Goal: Task Accomplishment & Management: Use online tool/utility

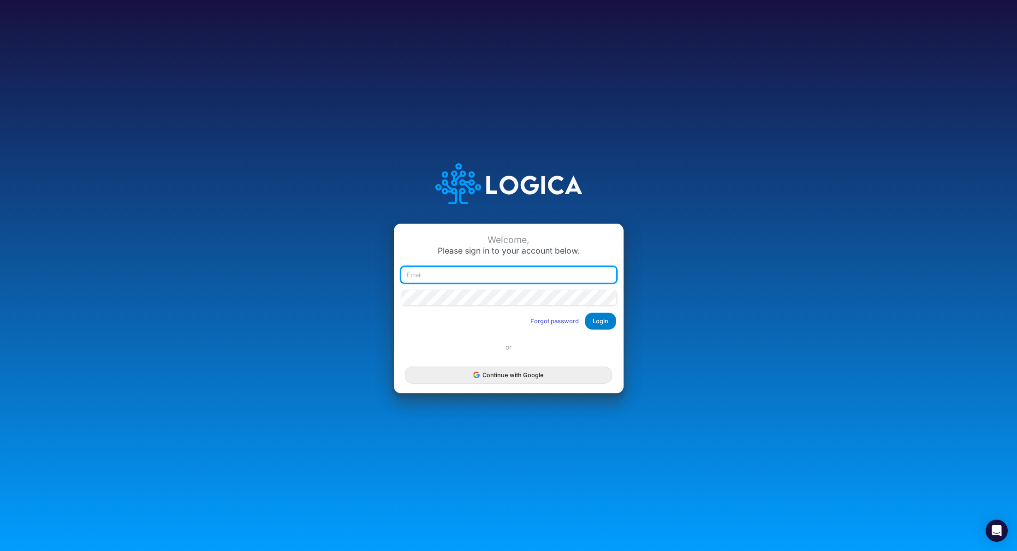
type input "[PERSON_NAME][EMAIL_ADDRESS][PERSON_NAME][DOMAIN_NAME]"
click at [605, 326] on button "Login" at bounding box center [600, 321] width 31 height 17
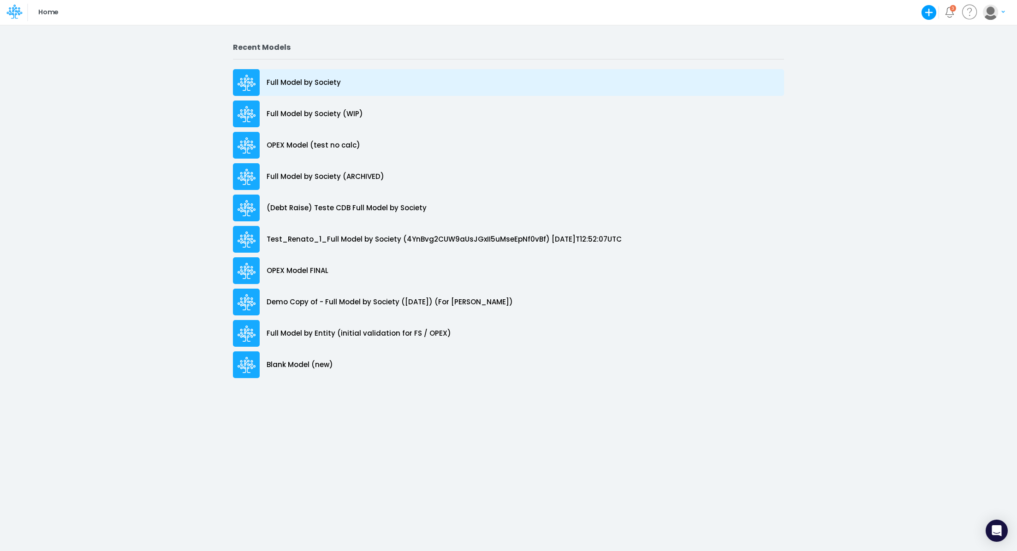
click at [294, 76] on div "Full Model by Society" at bounding box center [508, 82] width 551 height 27
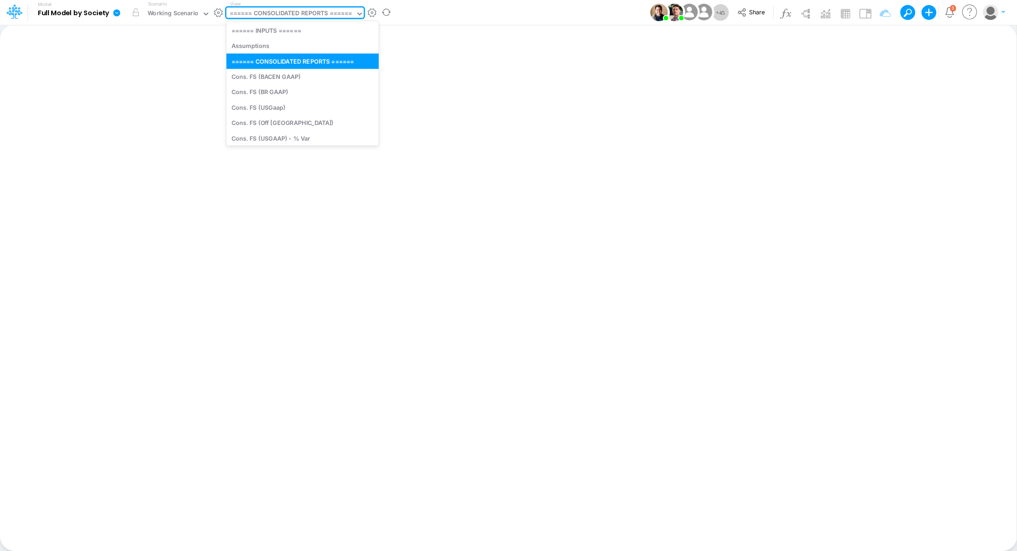
click at [292, 10] on div "====== CONSOLIDATED REPORTS ======" at bounding box center [291, 14] width 123 height 11
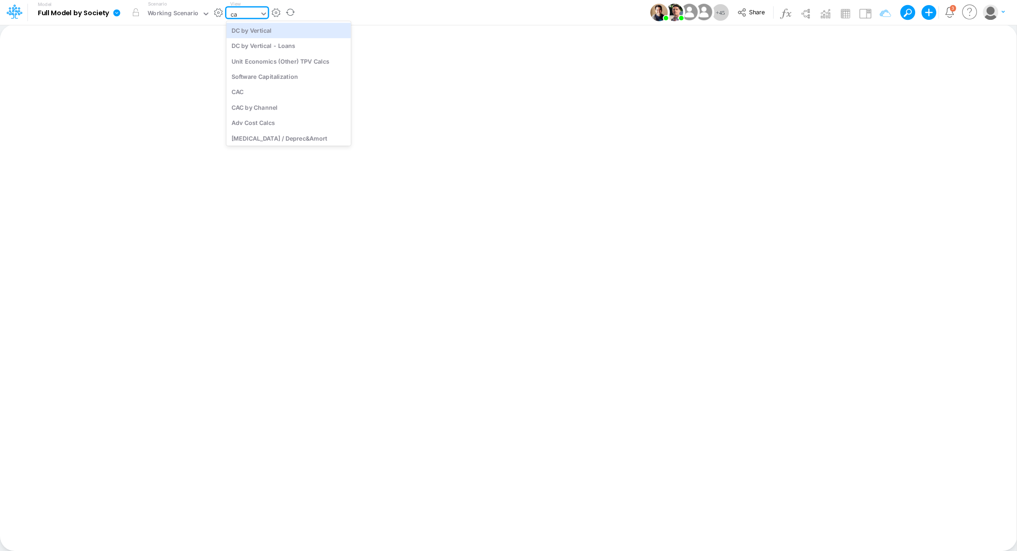
type input "cac"
click at [290, 33] on div "CAC" at bounding box center [288, 30] width 125 height 15
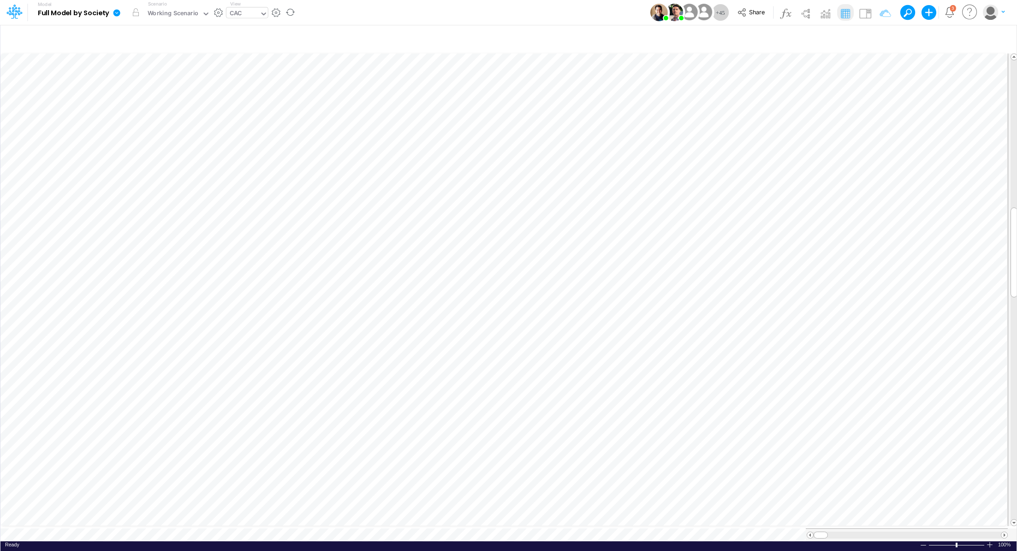
scroll to position [4, 1]
click at [230, 15] on div "CAC" at bounding box center [236, 14] width 12 height 11
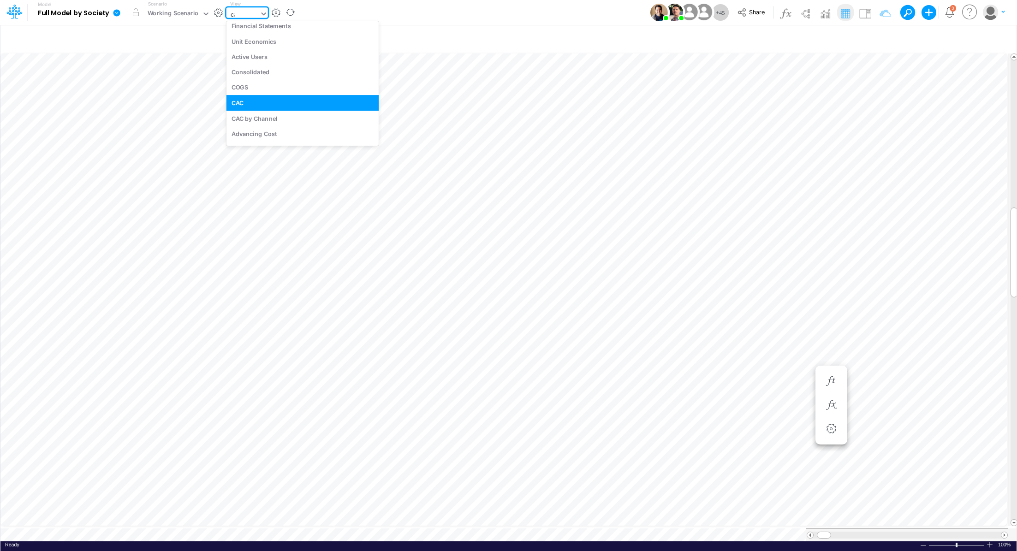
scroll to position [0, 0]
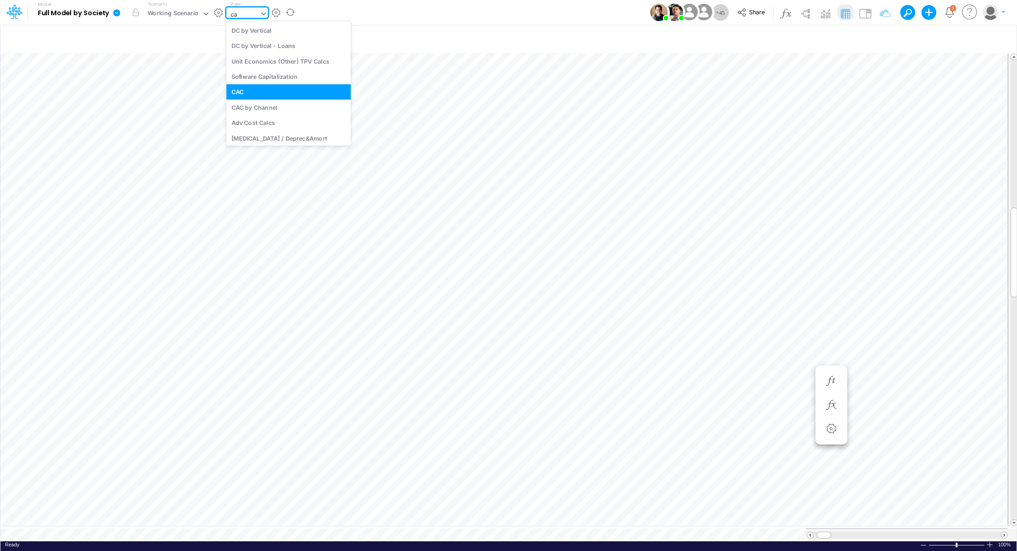
type input "cac"
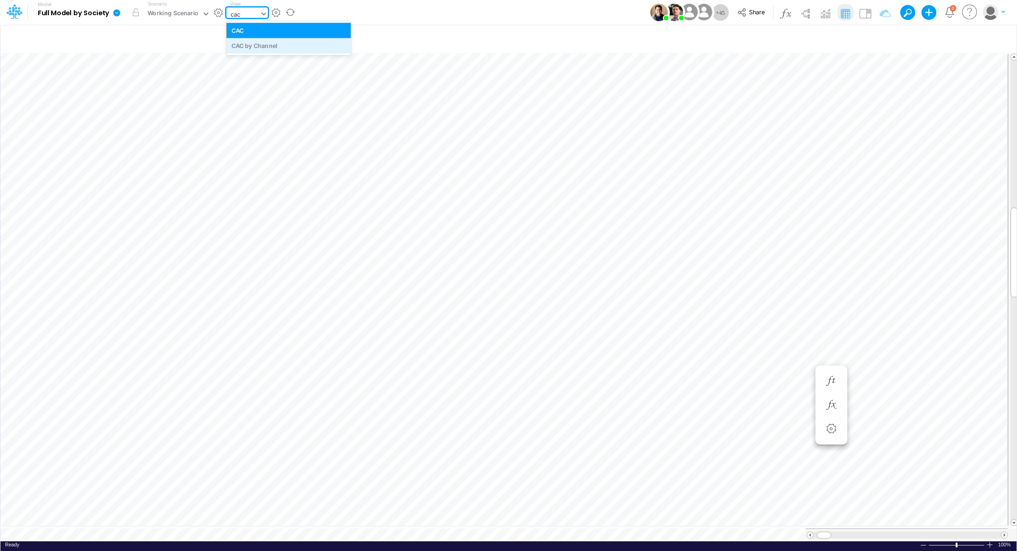
click at [238, 42] on div "CAC by Channel" at bounding box center [288, 45] width 125 height 15
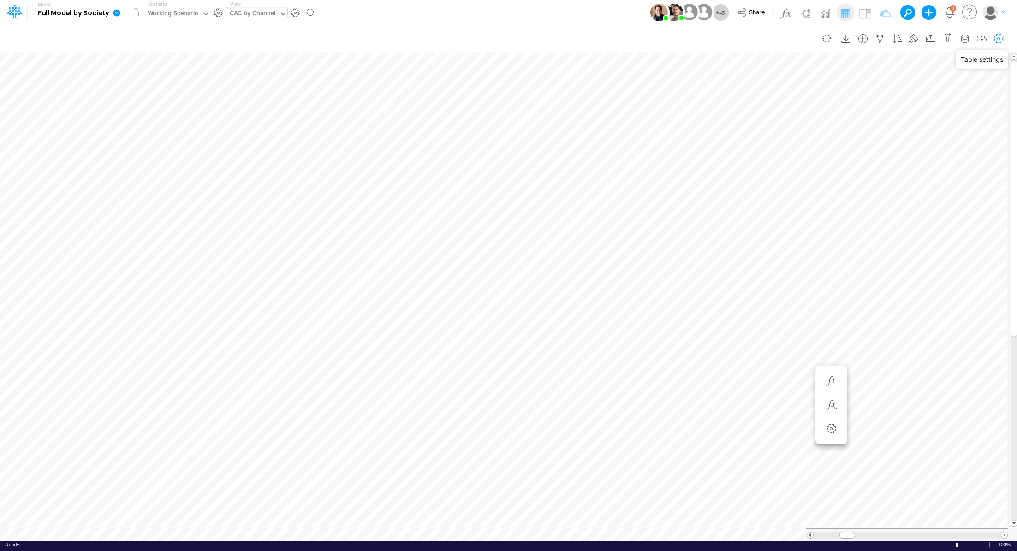
click at [997, 36] on icon "button" at bounding box center [999, 39] width 14 height 10
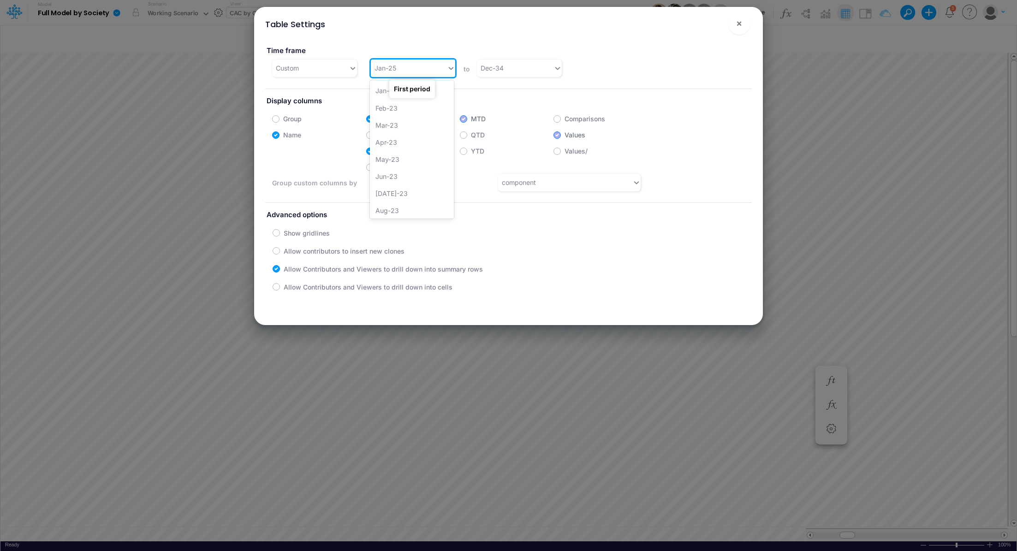
click at [439, 70] on div "Jan-25" at bounding box center [409, 67] width 76 height 15
click at [421, 120] on div "Jan-24" at bounding box center [412, 115] width 84 height 17
click at [224, 139] on div "Table Settings × Time frame Custom option Jan-24, selected. 0 results available…" at bounding box center [508, 275] width 1017 height 551
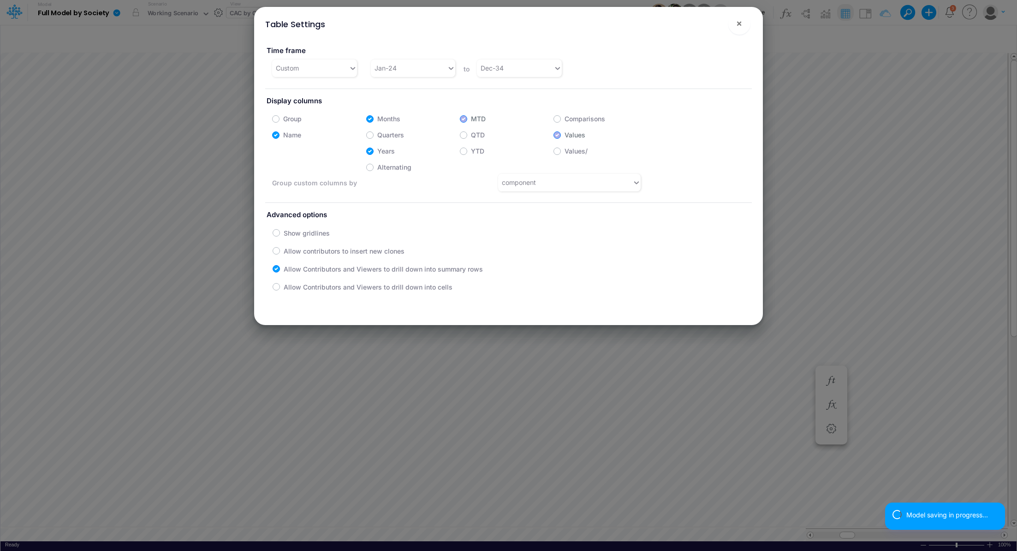
click at [231, 145] on div "Table Settings × Time frame Custom Jan-24 to Dec-34 Display columns Group Month…" at bounding box center [508, 275] width 1017 height 551
click at [737, 24] on span "×" at bounding box center [739, 23] width 6 height 11
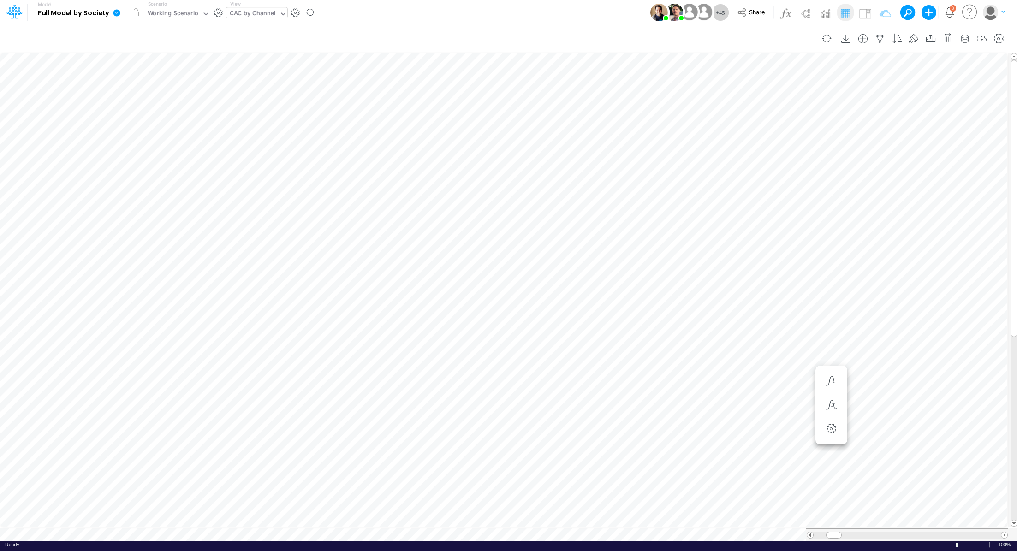
scroll to position [4, 1]
